Goal: Transaction & Acquisition: Obtain resource

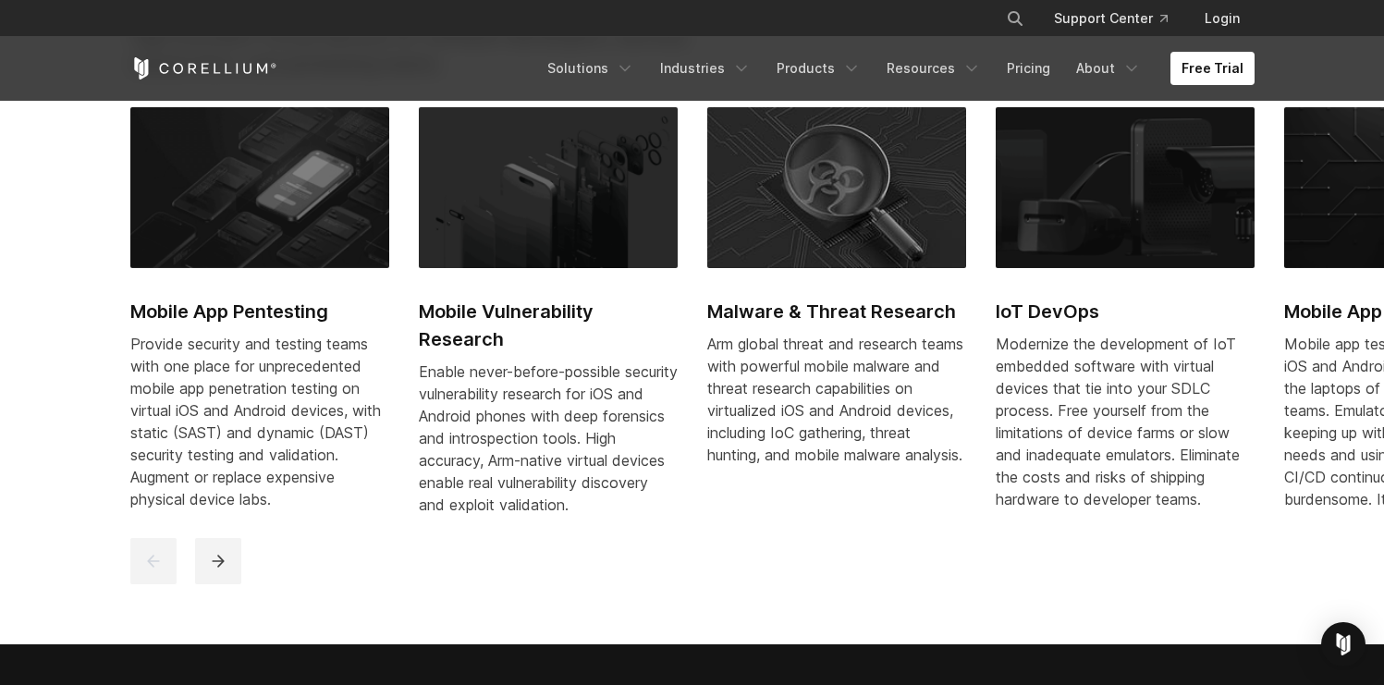
scroll to position [884, 0]
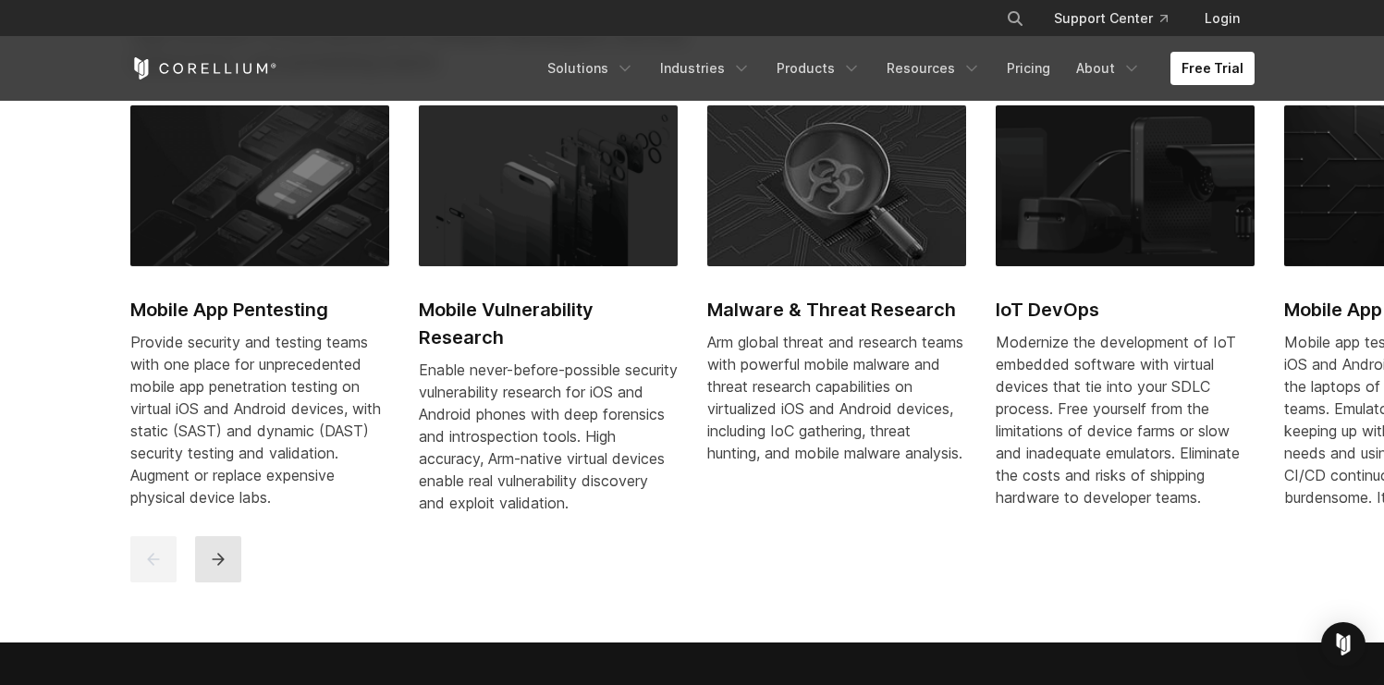
click at [238, 583] on button "next" at bounding box center [218, 559] width 46 height 46
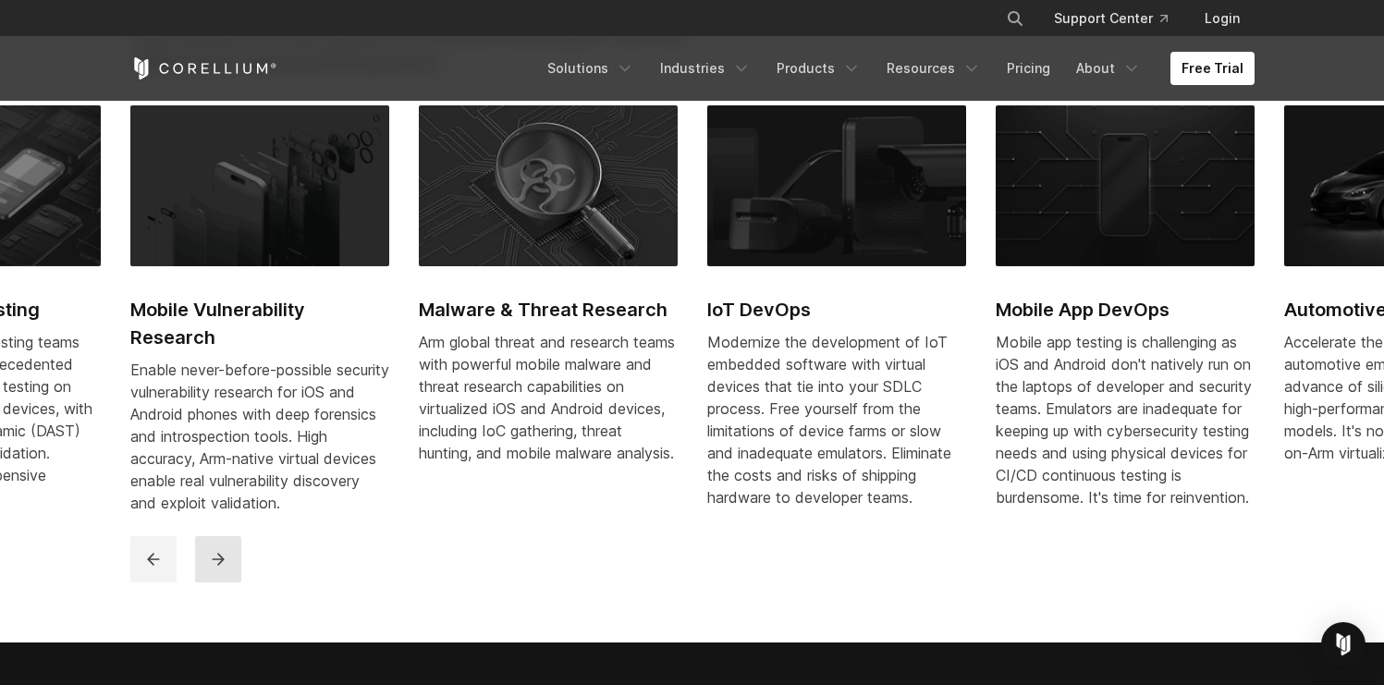
click at [238, 583] on button "next" at bounding box center [218, 559] width 46 height 46
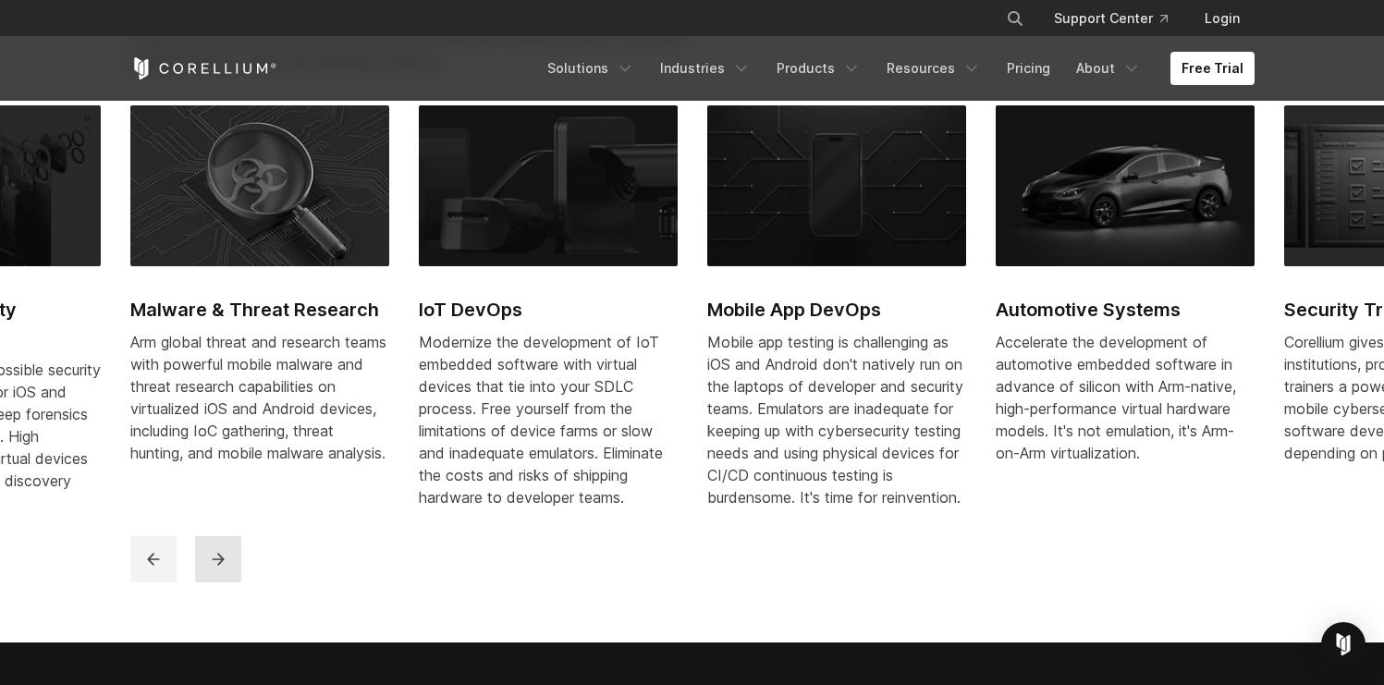
click at [238, 583] on button "next" at bounding box center [218, 559] width 46 height 46
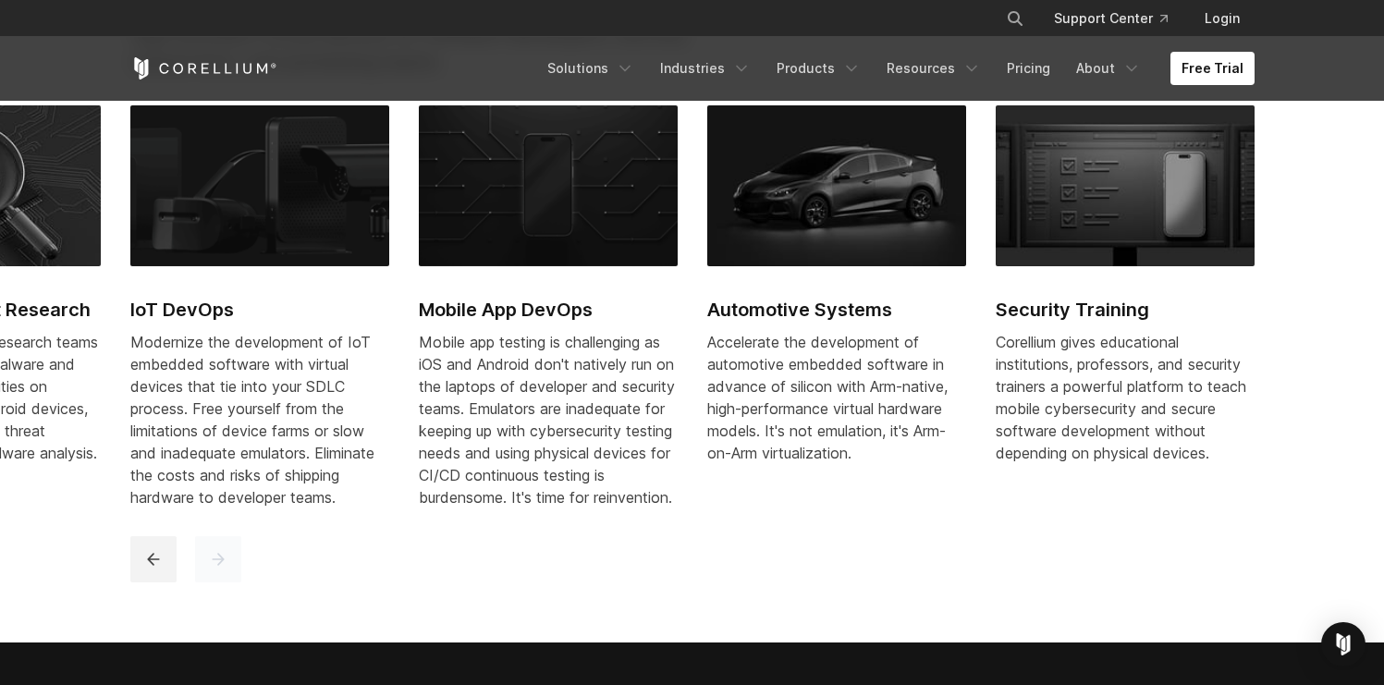
click at [238, 583] on button "next" at bounding box center [218, 559] width 46 height 46
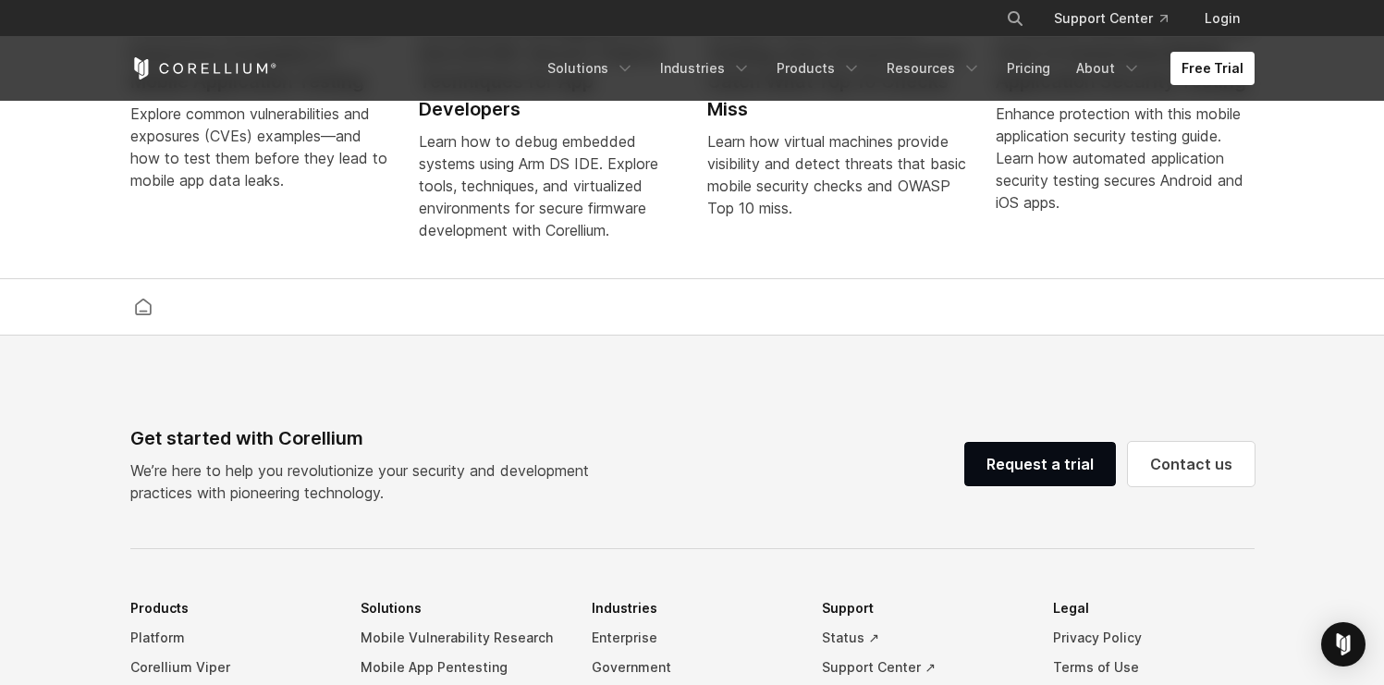
scroll to position [3948, 0]
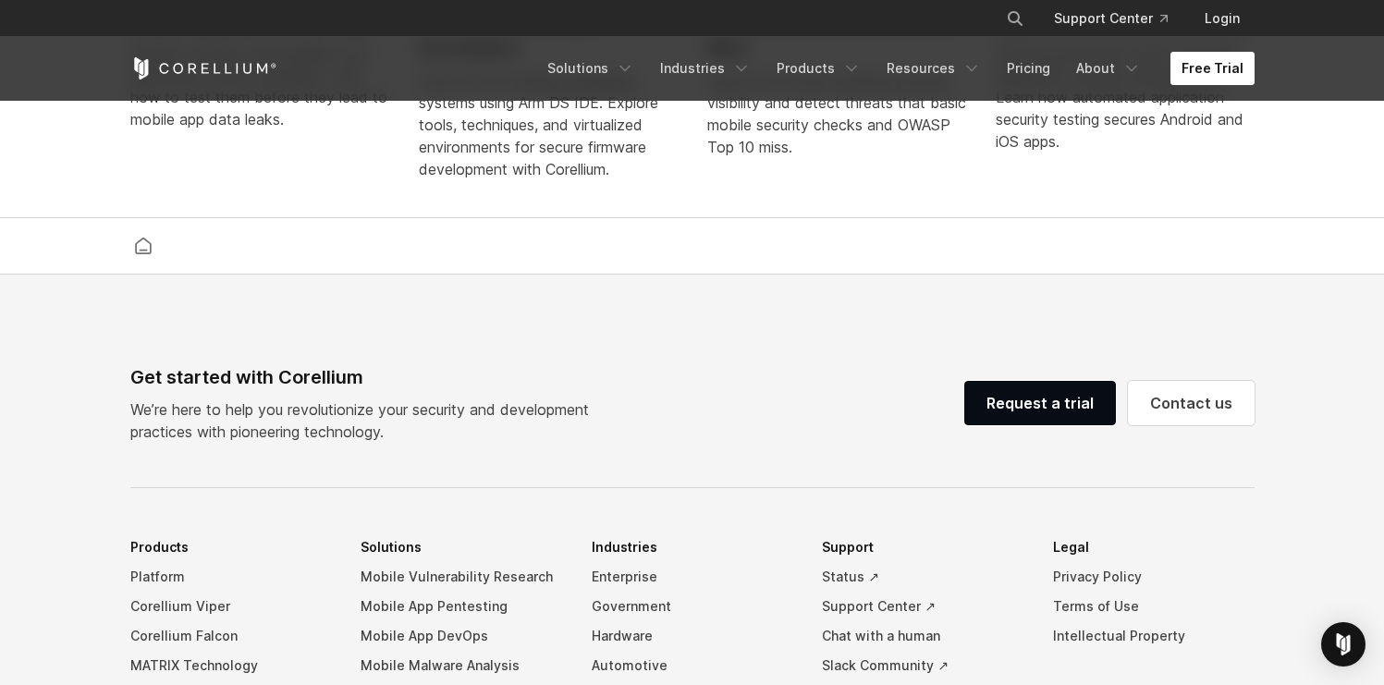
click at [1198, 71] on link "Free Trial" at bounding box center [1213, 68] width 84 height 33
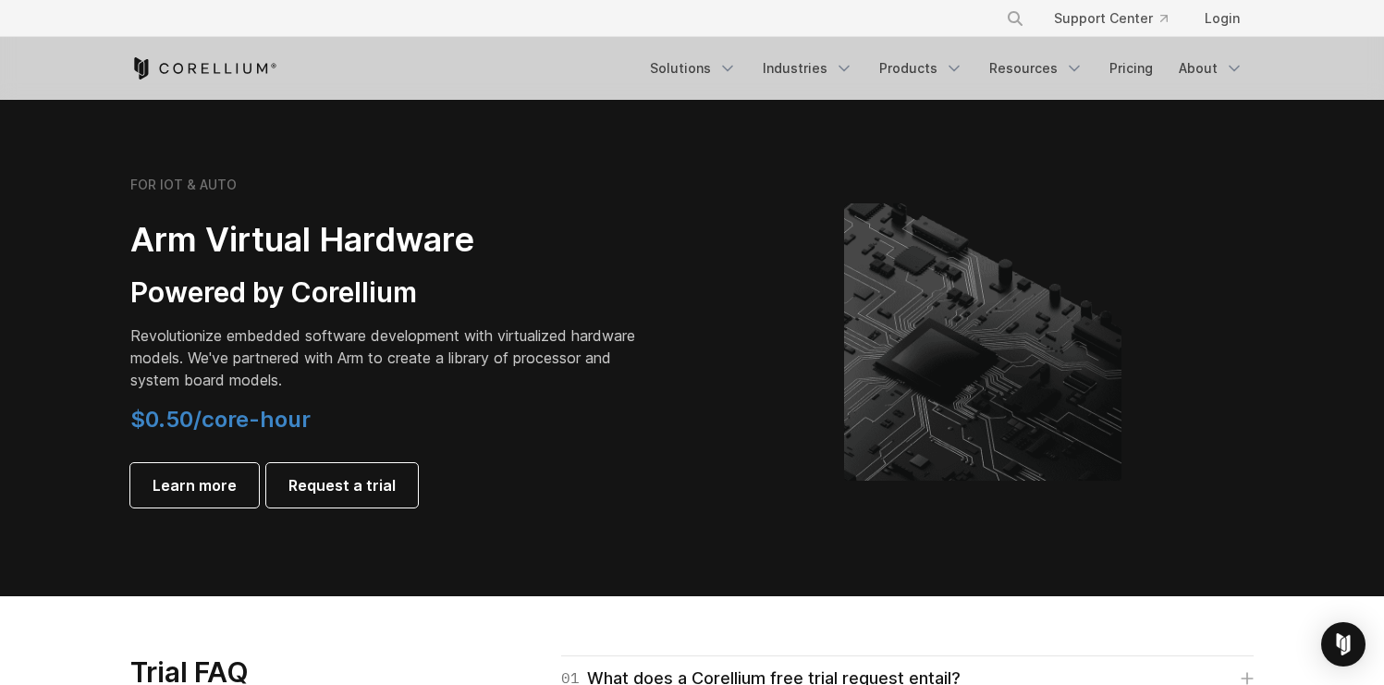
scroll to position [2136, 0]
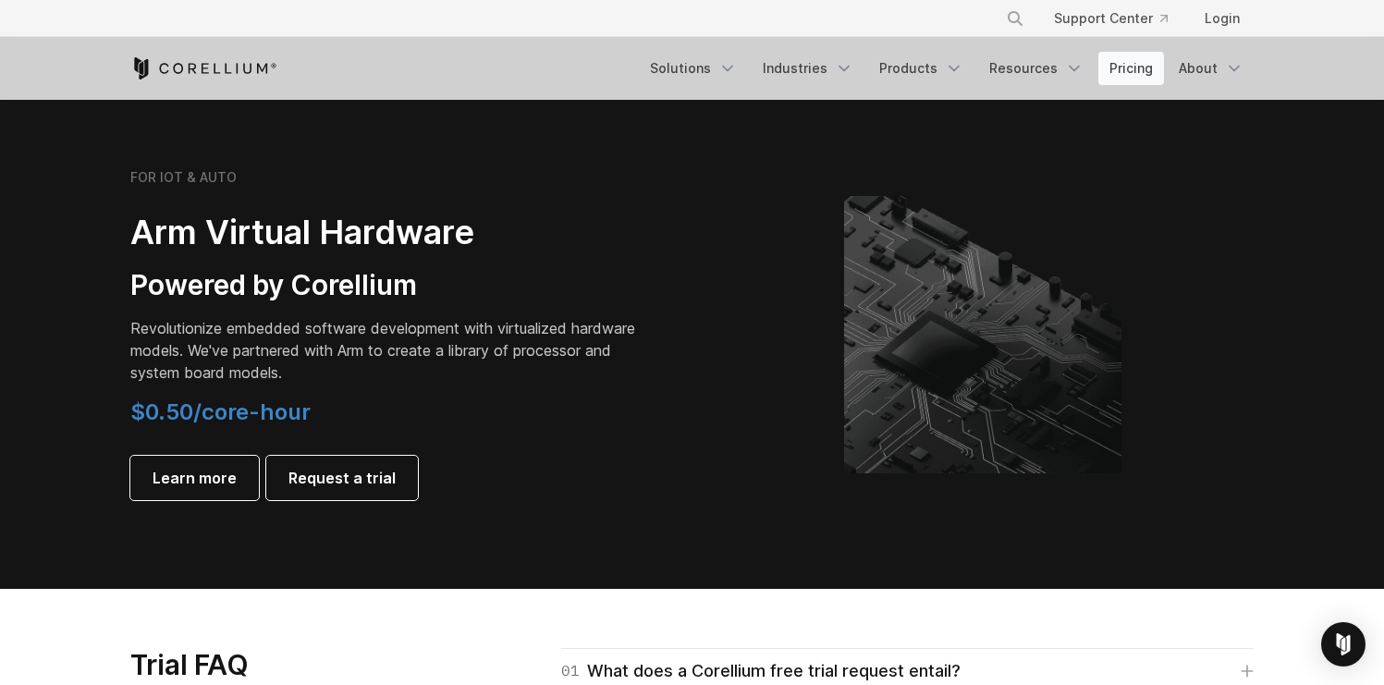
click at [1099, 68] on ul "Solutions Mobile IoT" at bounding box center [947, 68] width 616 height 33
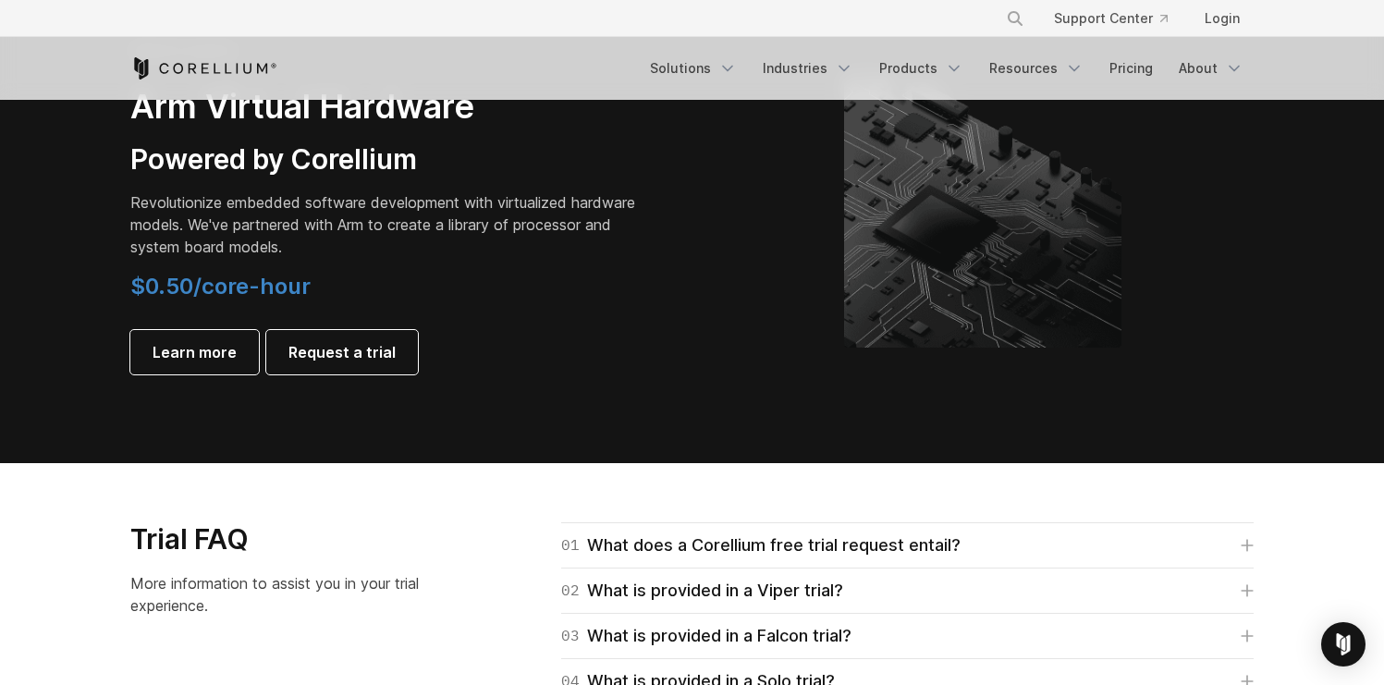
scroll to position [2618, 0]
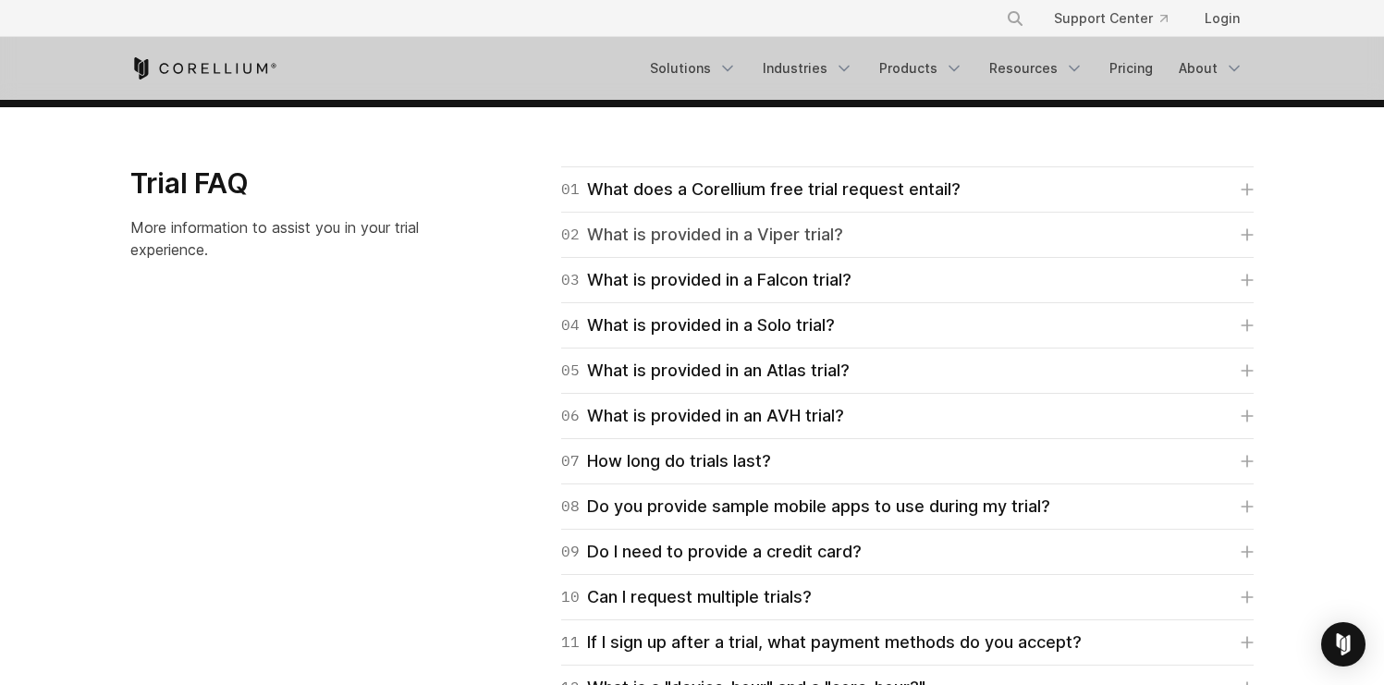
click at [788, 247] on div "02 What is provided in a Viper trial?" at bounding box center [702, 235] width 282 height 26
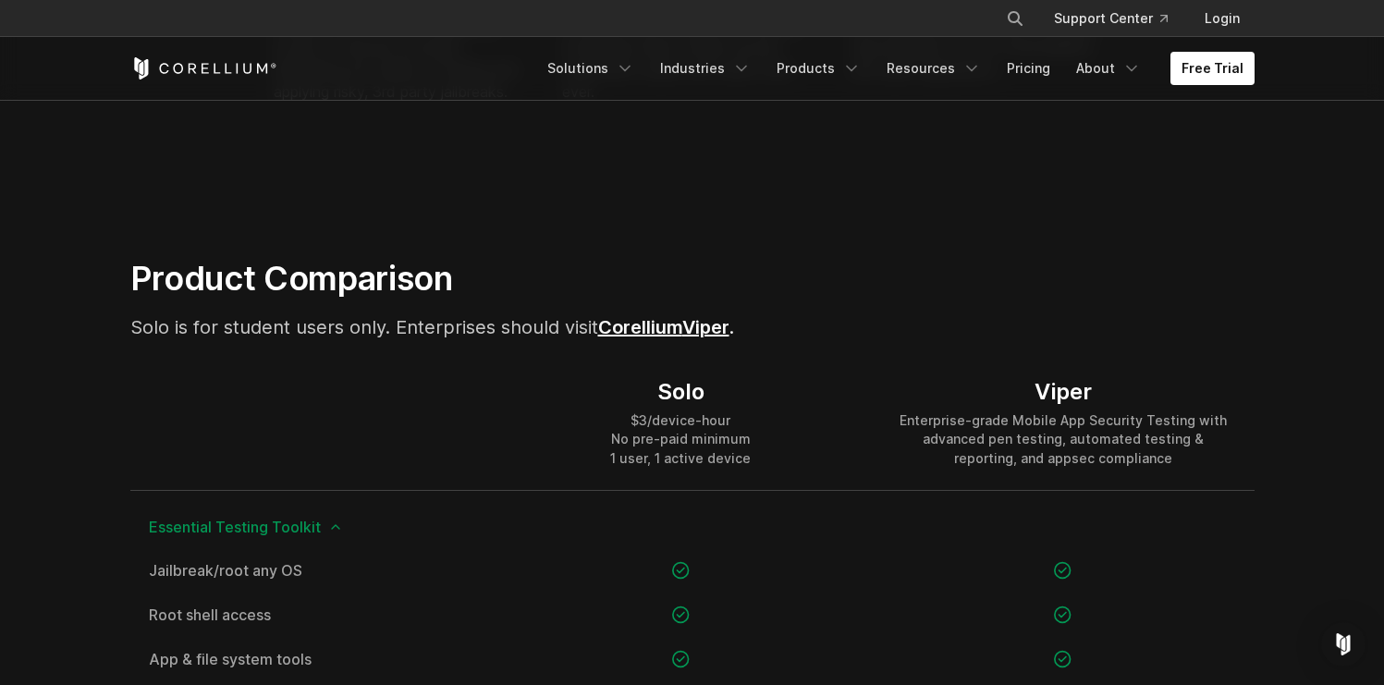
scroll to position [1231, 0]
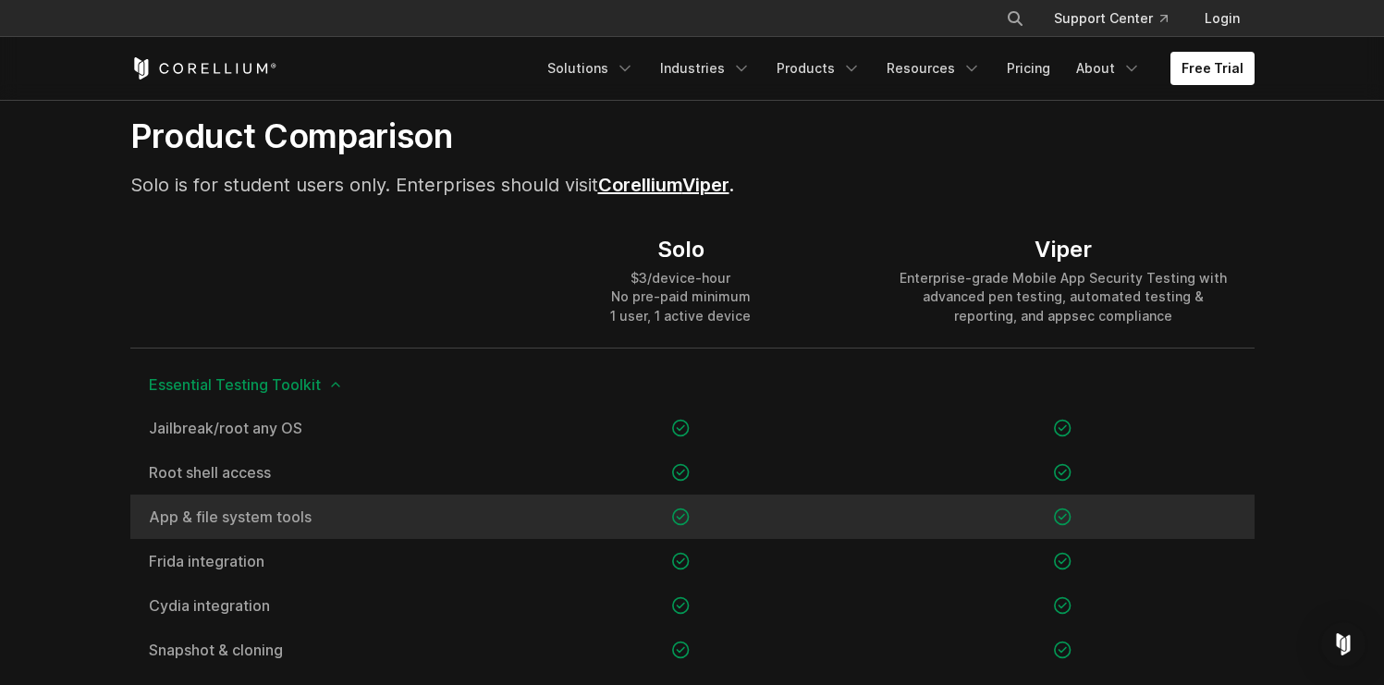
drag, startPoint x: 347, startPoint y: 485, endPoint x: 439, endPoint y: 501, distance: 94.0
click at [439, 501] on div "Jailbreak/root any OS Root shell access App & file system tools" at bounding box center [692, 605] width 1124 height 399
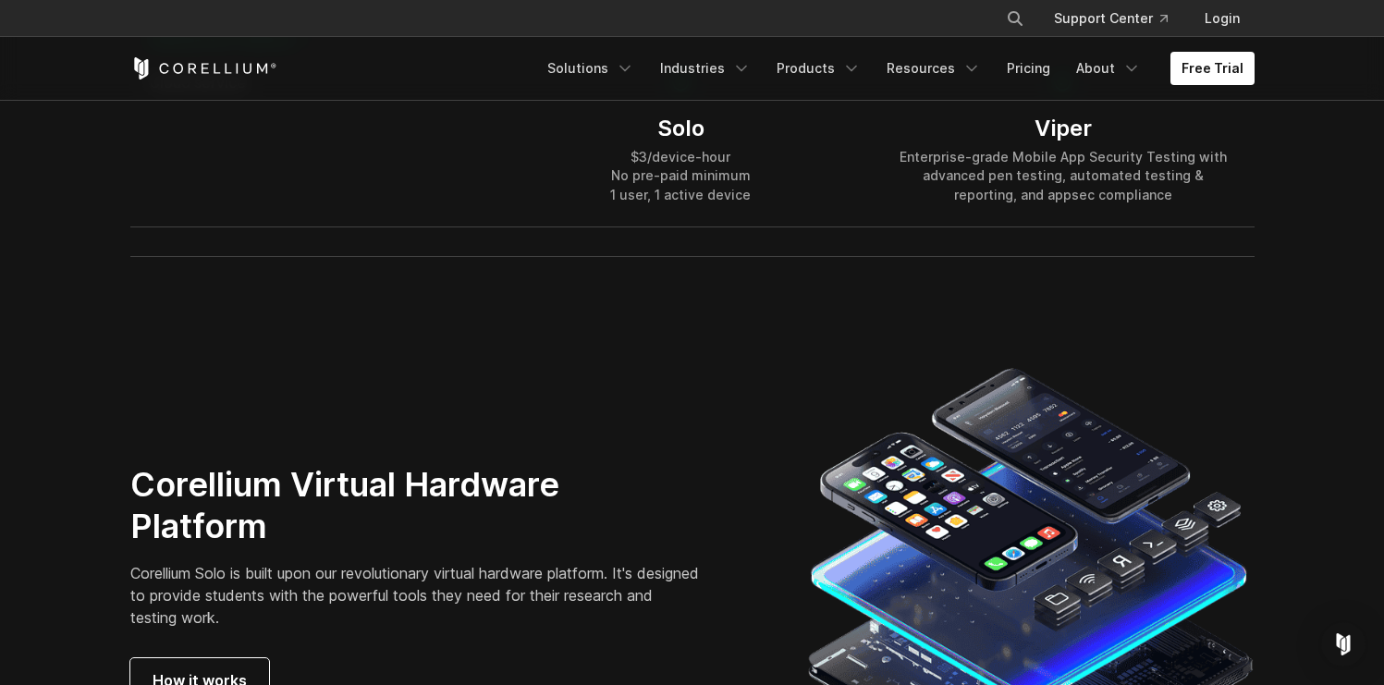
scroll to position [3425, 0]
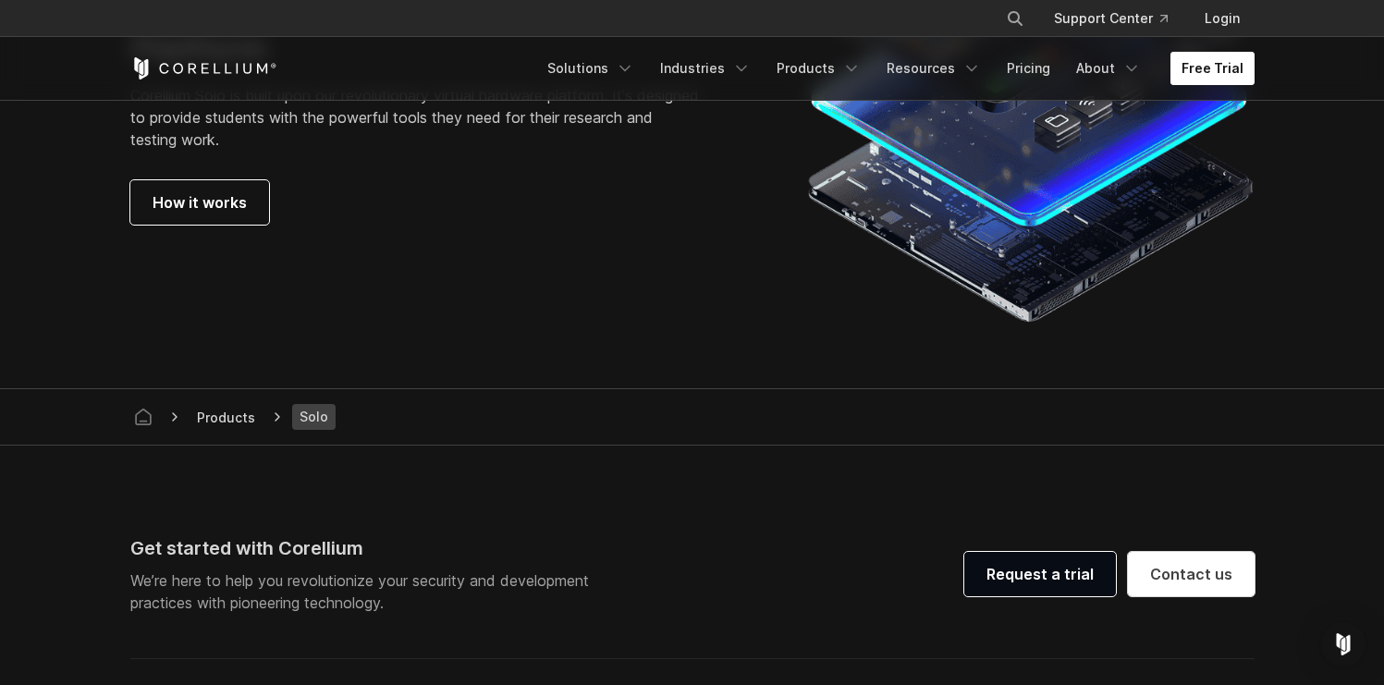
click at [1234, 66] on link "Free Trial" at bounding box center [1213, 68] width 84 height 33
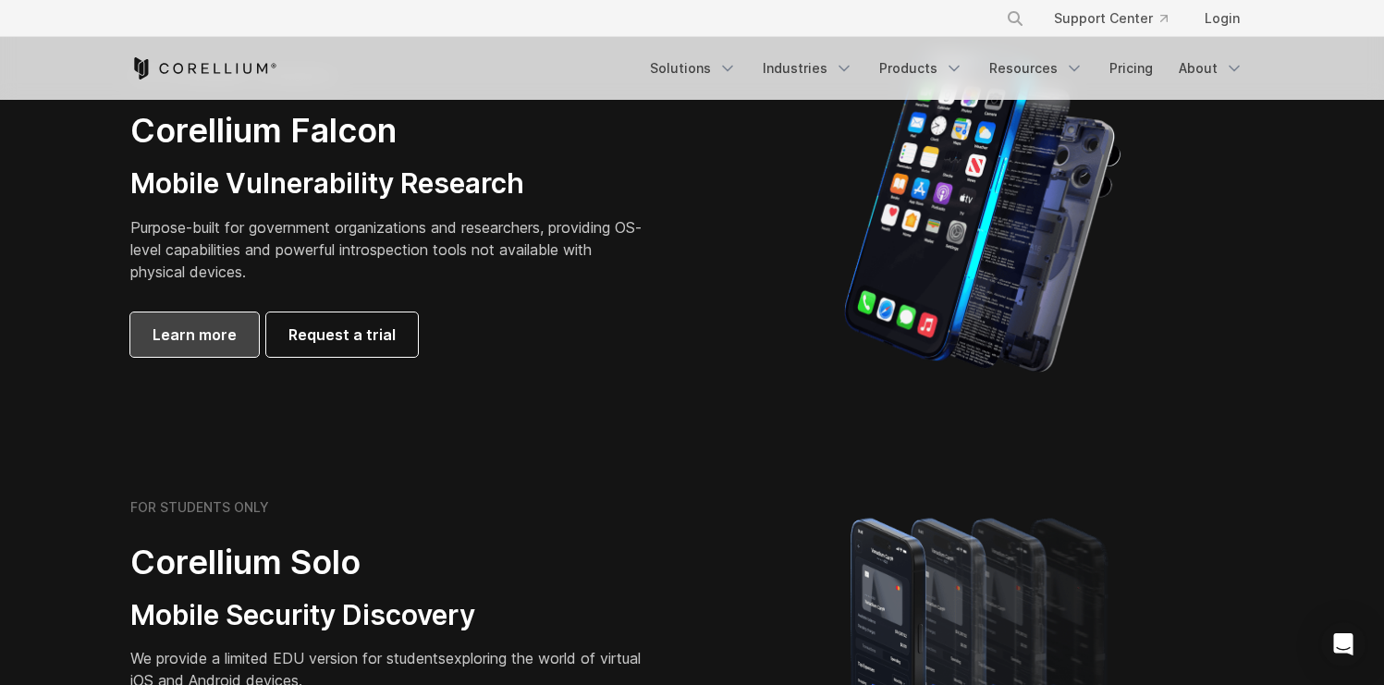
scroll to position [1166, 0]
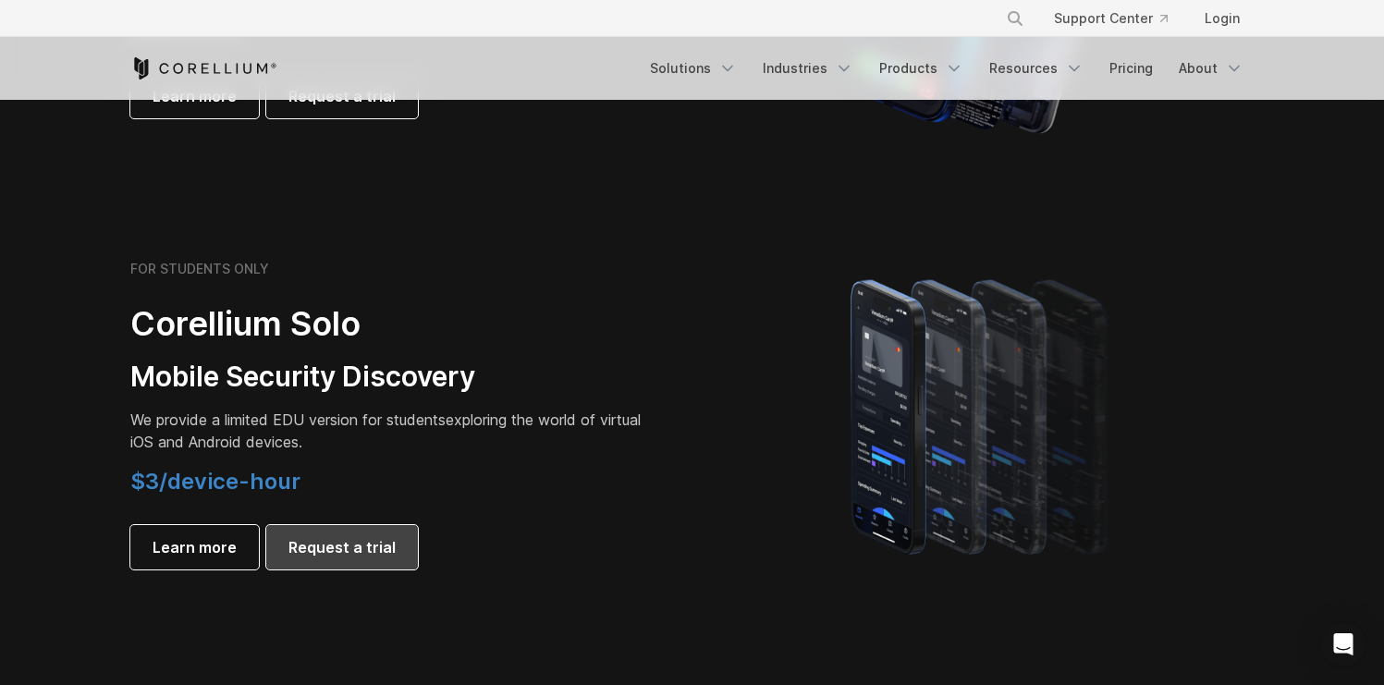
click at [359, 559] on link "Request a trial" at bounding box center [342, 547] width 152 height 44
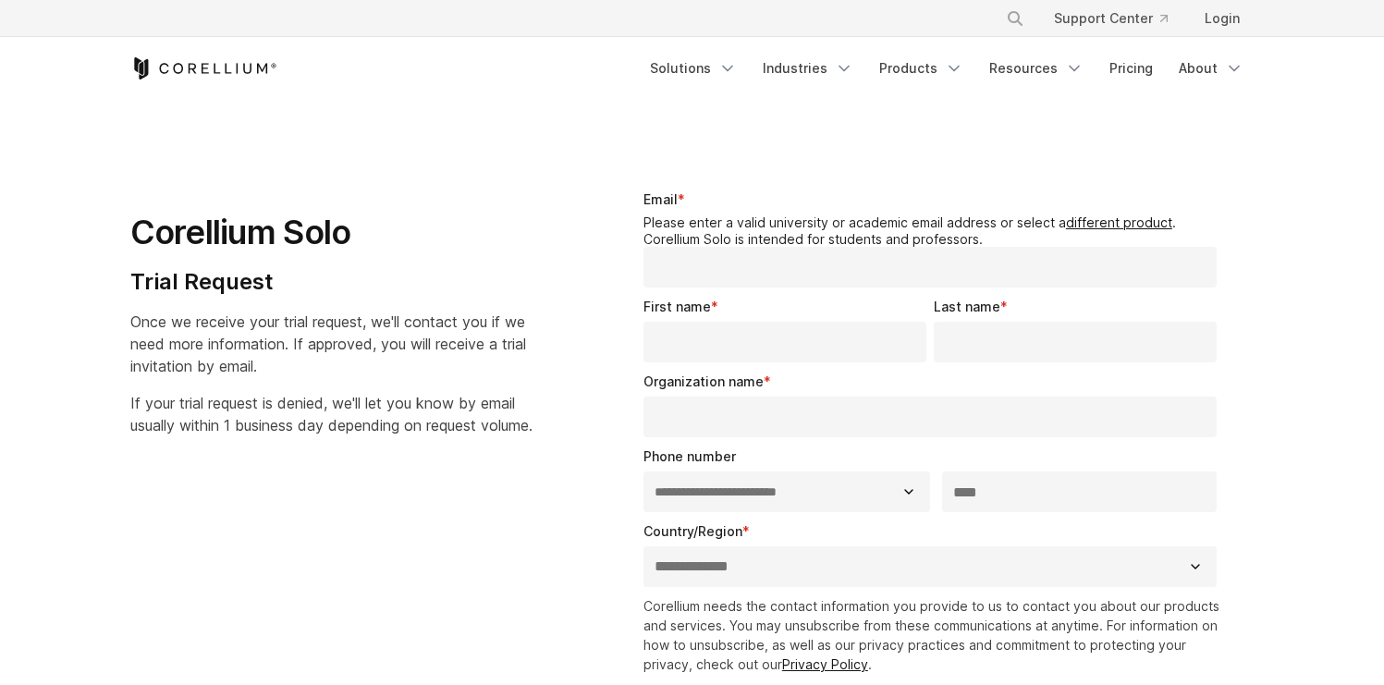
select select "**"
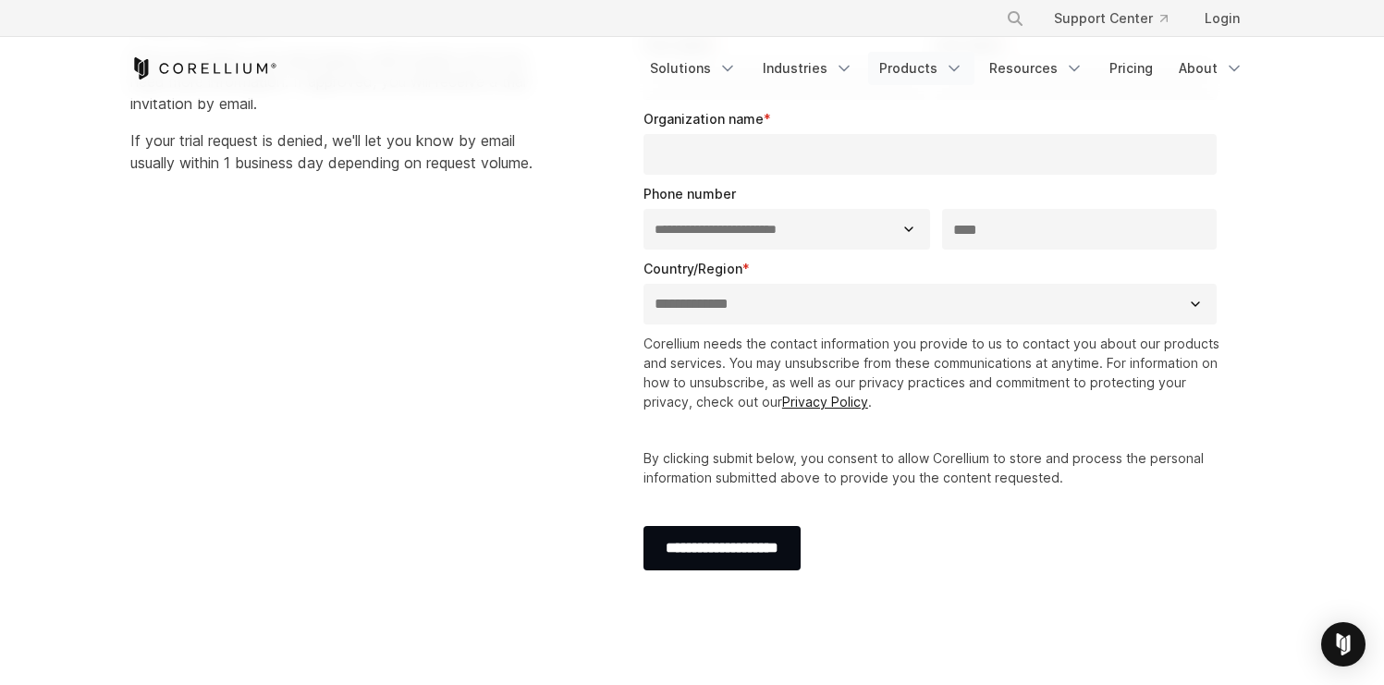
scroll to position [453, 0]
